Goal: Transaction & Acquisition: Purchase product/service

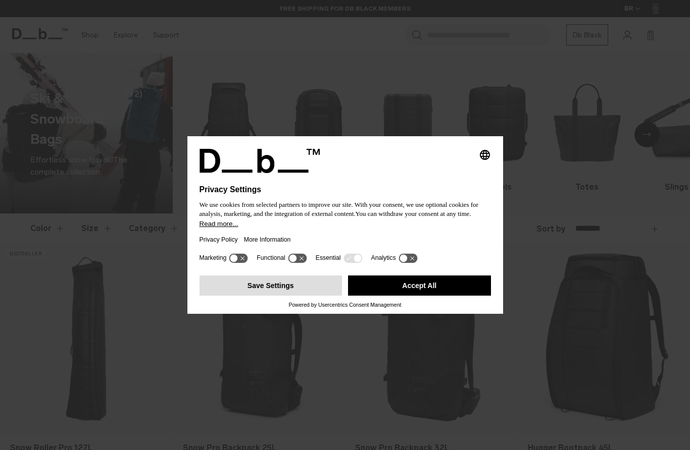
click at [274, 290] on button "Save Settings" at bounding box center [270, 286] width 143 height 20
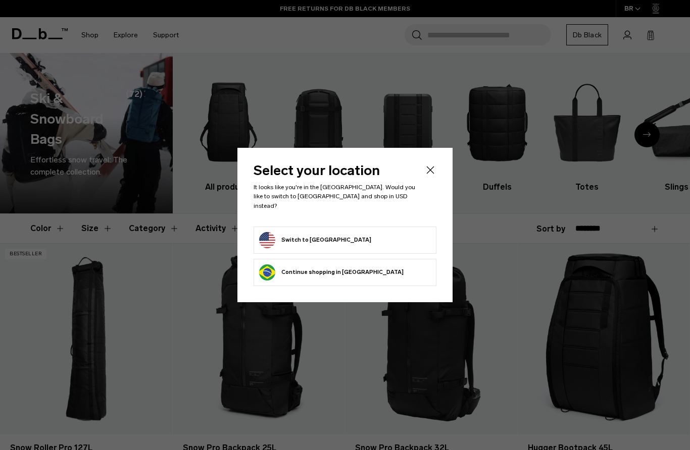
click at [331, 232] on button "Switch to United States" at bounding box center [315, 240] width 112 height 16
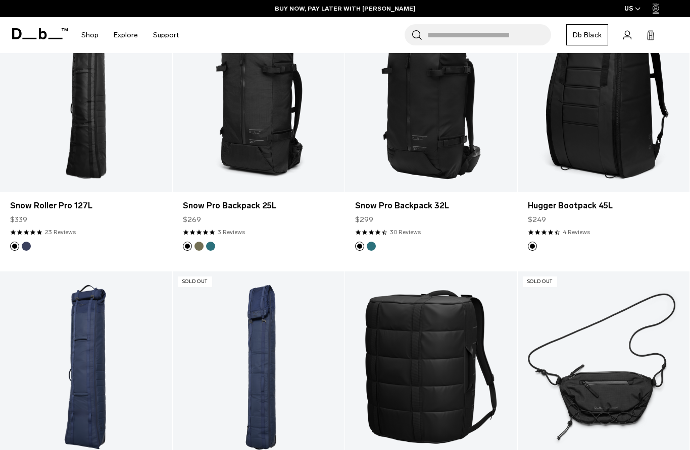
scroll to position [230, 0]
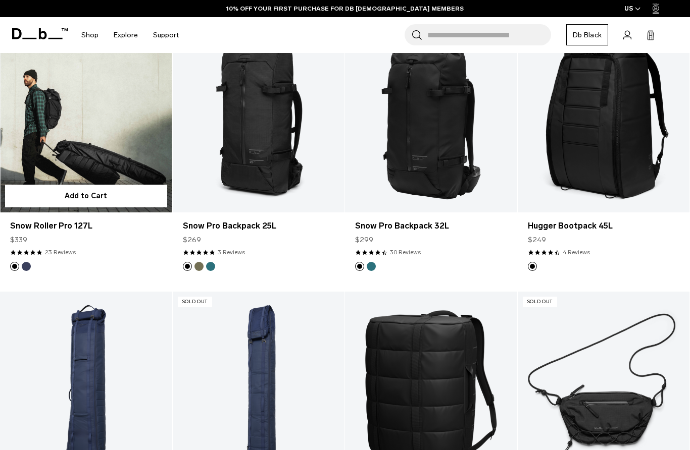
click at [116, 123] on link "Snow Roller Pro 127L" at bounding box center [86, 117] width 172 height 191
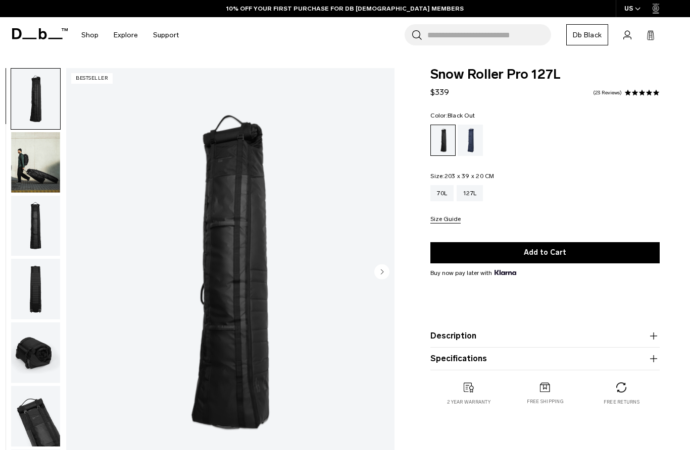
click at [30, 171] on img "button" at bounding box center [35, 162] width 49 height 61
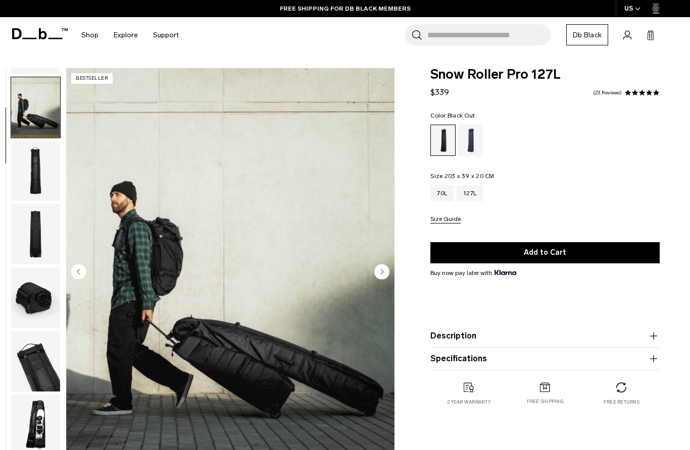
scroll to position [64, 0]
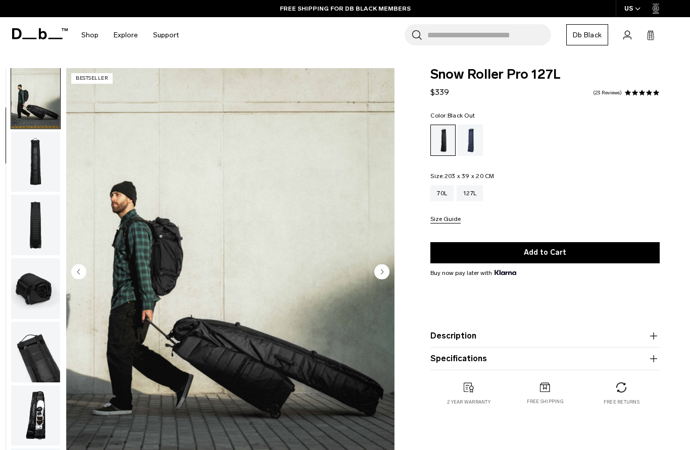
click at [35, 162] on img "button" at bounding box center [35, 162] width 49 height 61
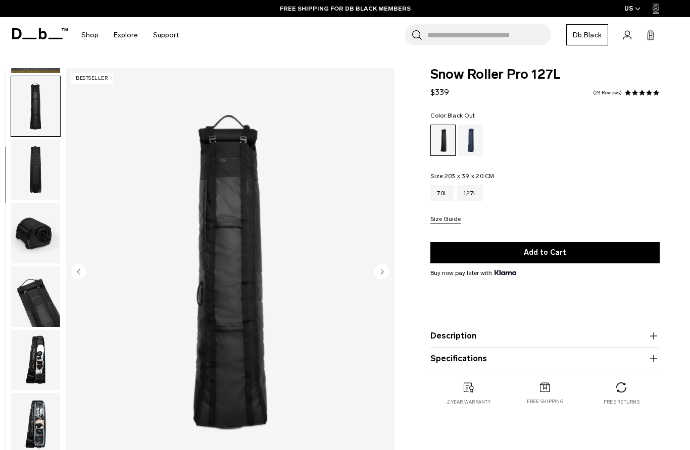
scroll to position [128, 0]
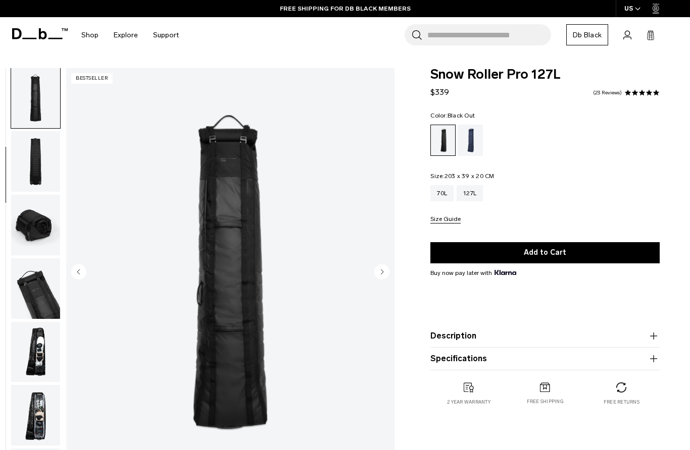
click at [39, 173] on img "button" at bounding box center [35, 161] width 49 height 61
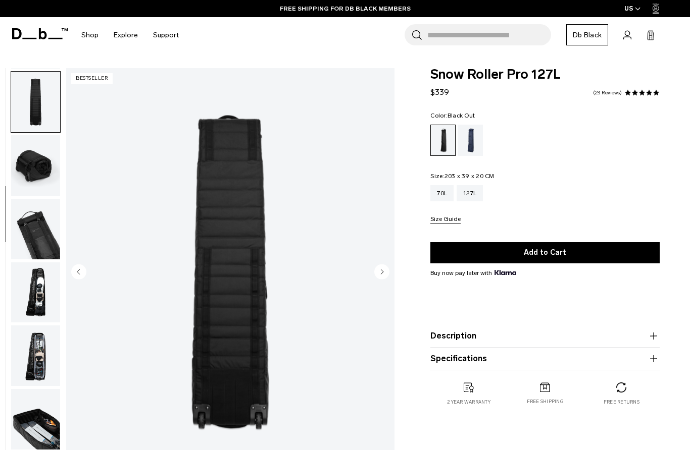
scroll to position [192, 0]
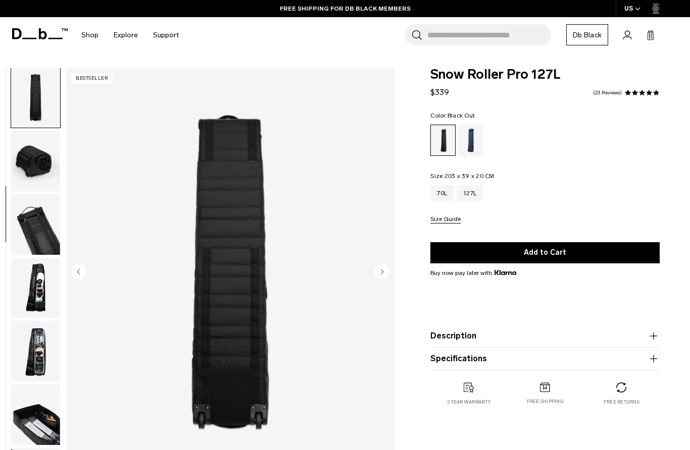
click at [38, 168] on img "button" at bounding box center [35, 161] width 49 height 61
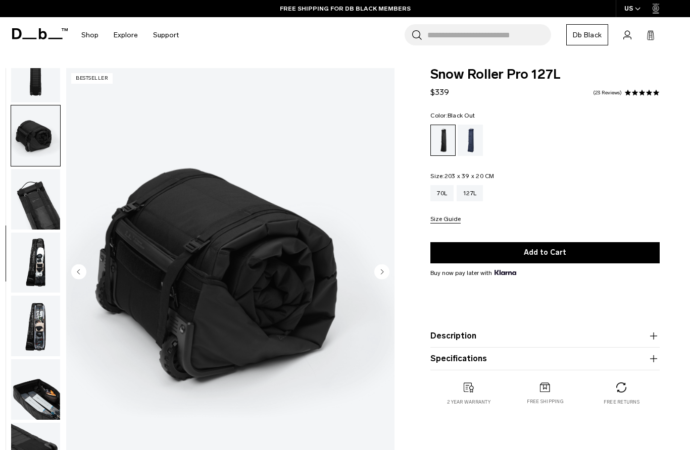
scroll to position [228, 0]
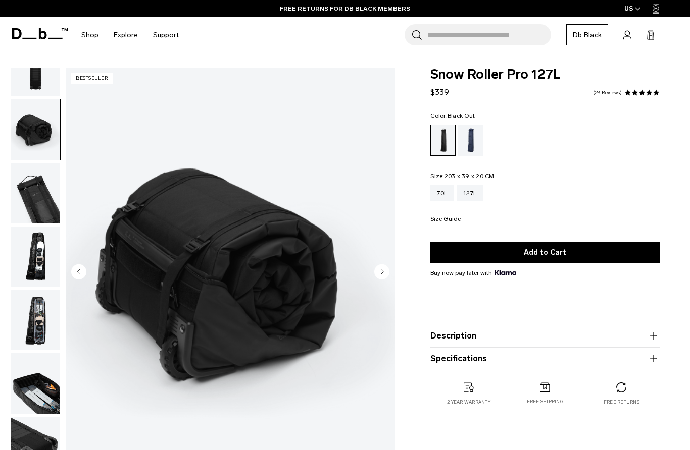
click at [40, 202] on img "button" at bounding box center [35, 193] width 49 height 61
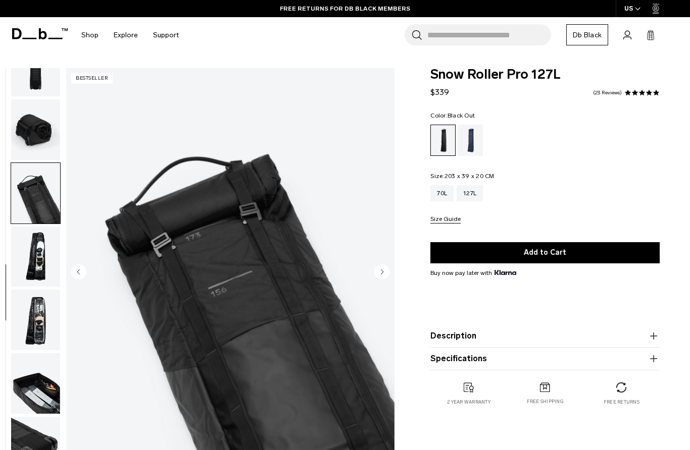
click at [31, 261] on img "button" at bounding box center [35, 257] width 49 height 61
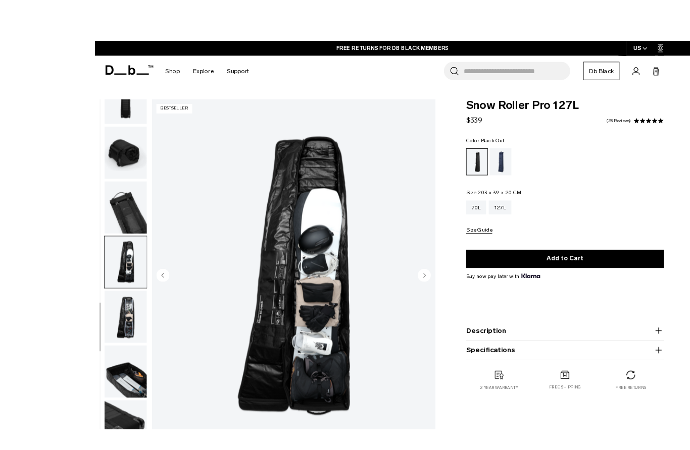
scroll to position [26, 0]
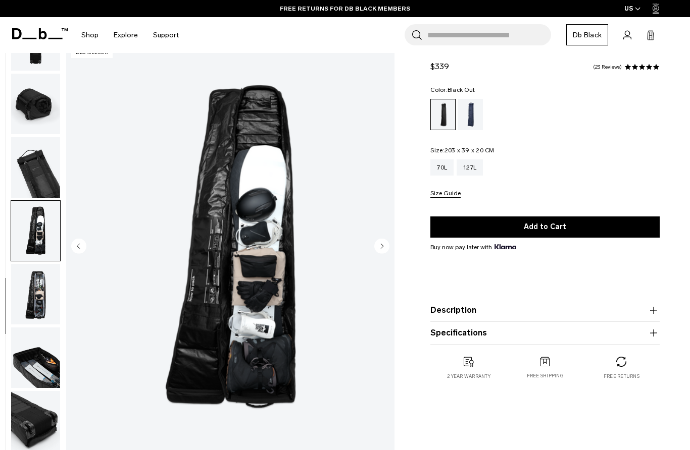
click at [39, 301] on img "button" at bounding box center [35, 294] width 49 height 61
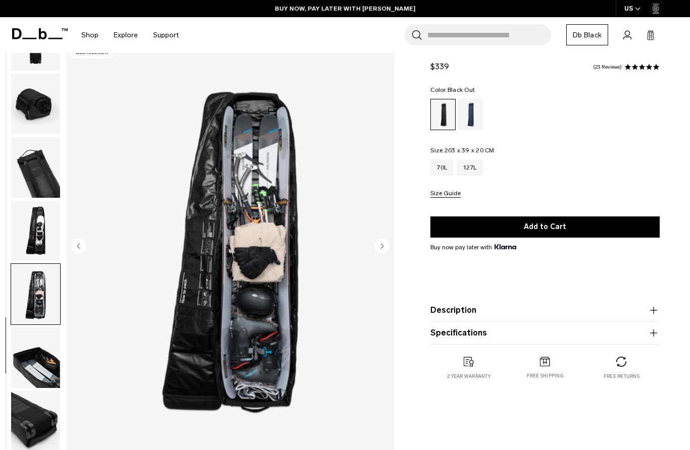
click at [35, 365] on img "button" at bounding box center [35, 358] width 49 height 61
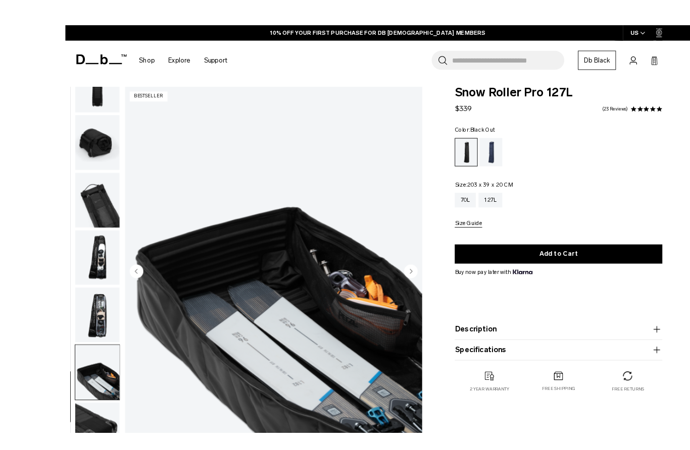
scroll to position [44, 0]
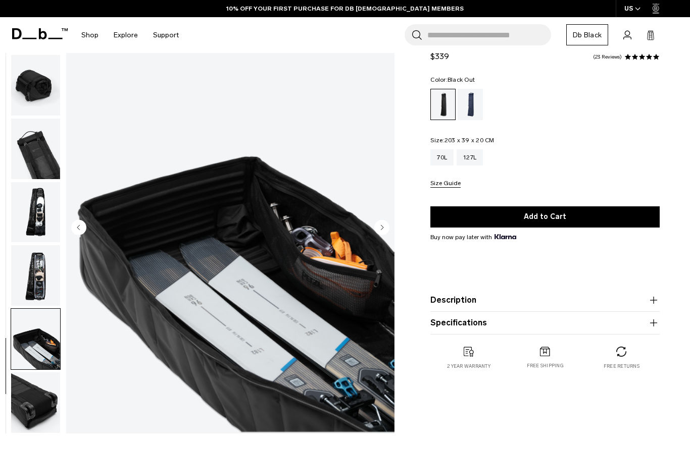
click at [36, 396] on img "button" at bounding box center [35, 403] width 49 height 61
